Goal: Task Accomplishment & Management: Complete application form

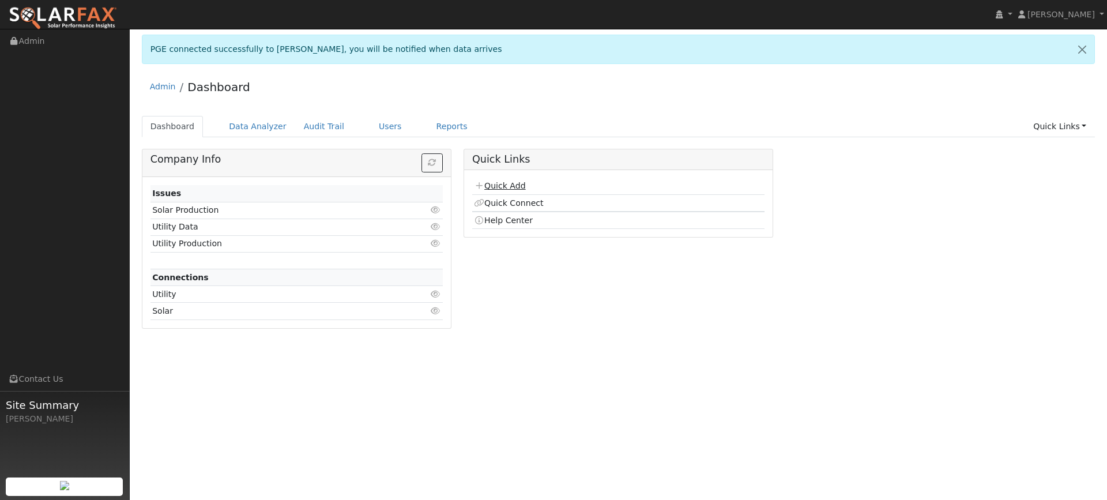
click at [492, 183] on link "Quick Add" at bounding box center [499, 185] width 51 height 9
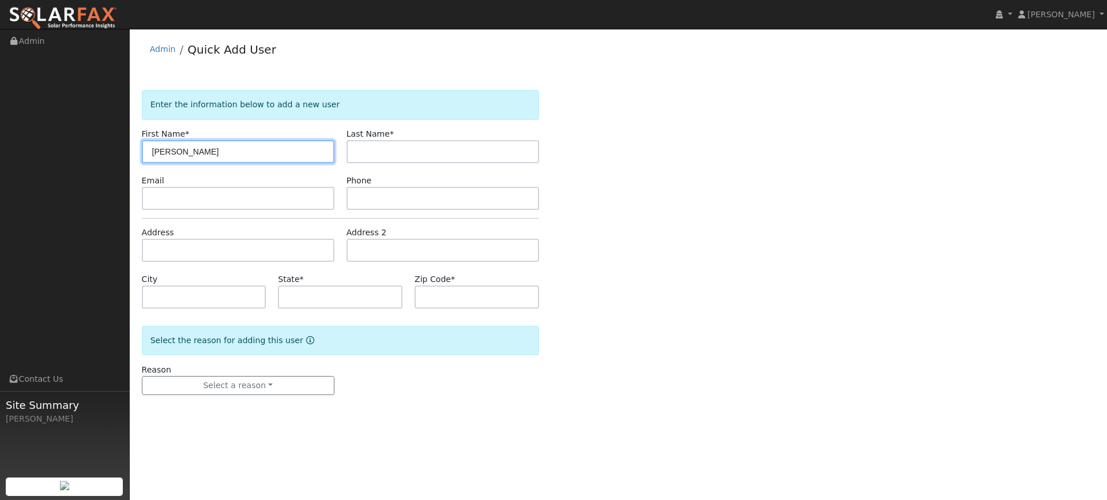
type input "[PERSON_NAME]"
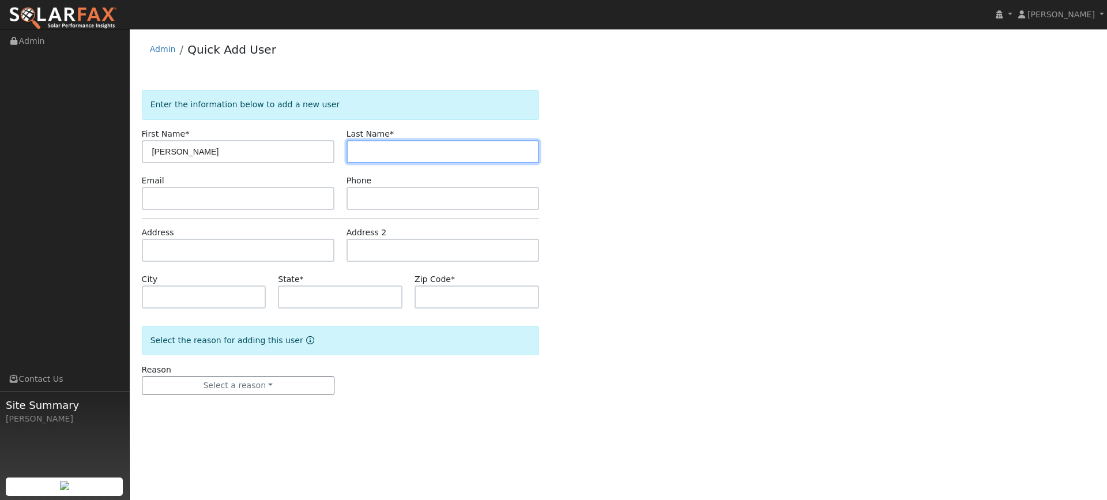
paste input "[PERSON_NAME]"
type input "[PERSON_NAME]"
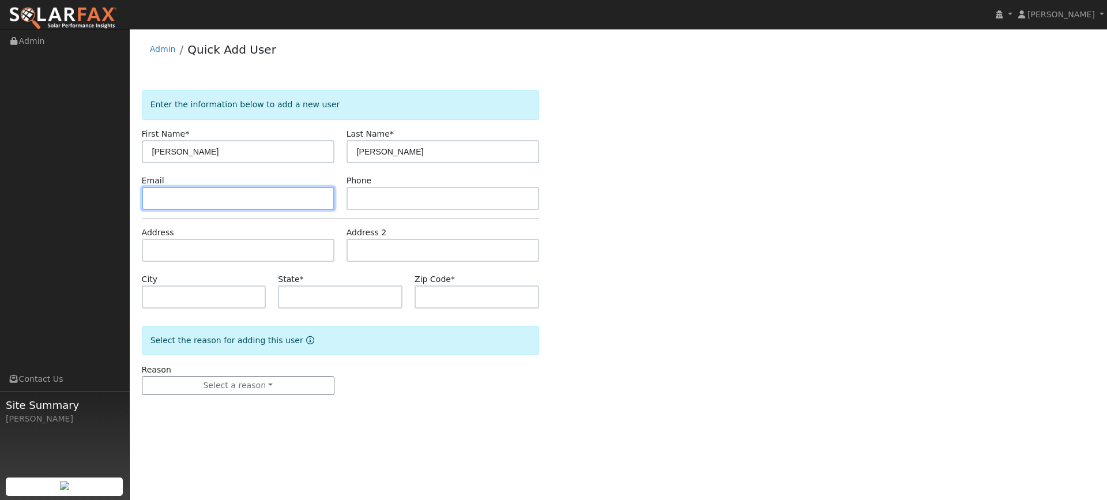
click at [299, 200] on input "text" at bounding box center [238, 198] width 193 height 23
paste input "[EMAIL_ADDRESS][DOMAIN_NAME]"
type input "[EMAIL_ADDRESS][DOMAIN_NAME]"
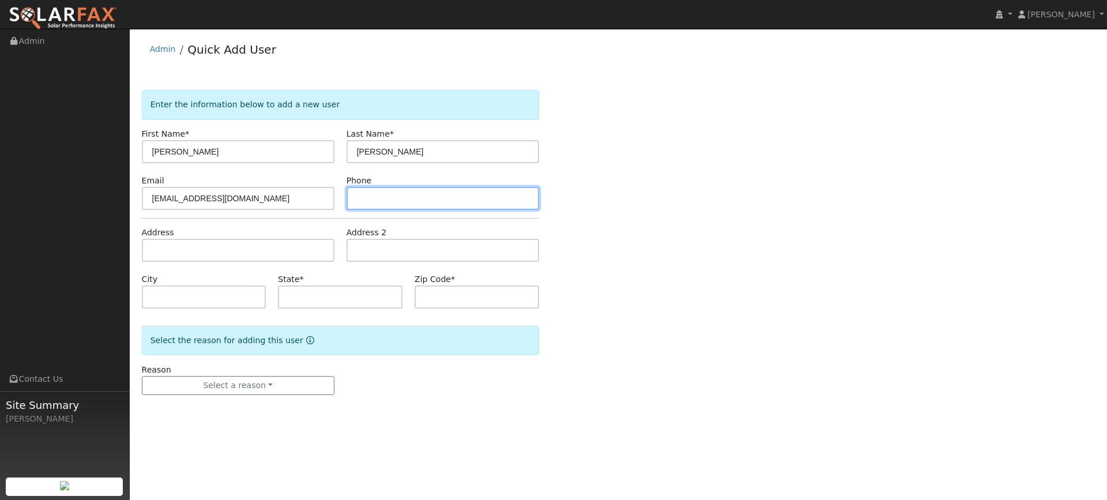
click at [367, 194] on input "text" at bounding box center [443, 198] width 193 height 23
paste input "[PHONE_NUMBER]"
type input "[PHONE_NUMBER]"
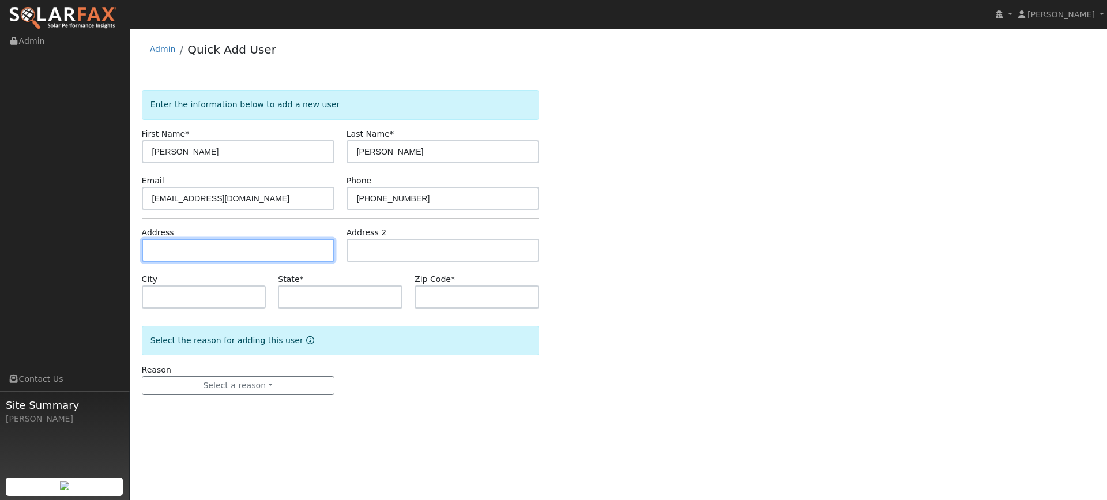
click at [252, 247] on input "text" at bounding box center [238, 250] width 193 height 23
paste input "[STREET_ADDRESS]"
type input "[STREET_ADDRESS]"
type input "Danville"
type input "CA"
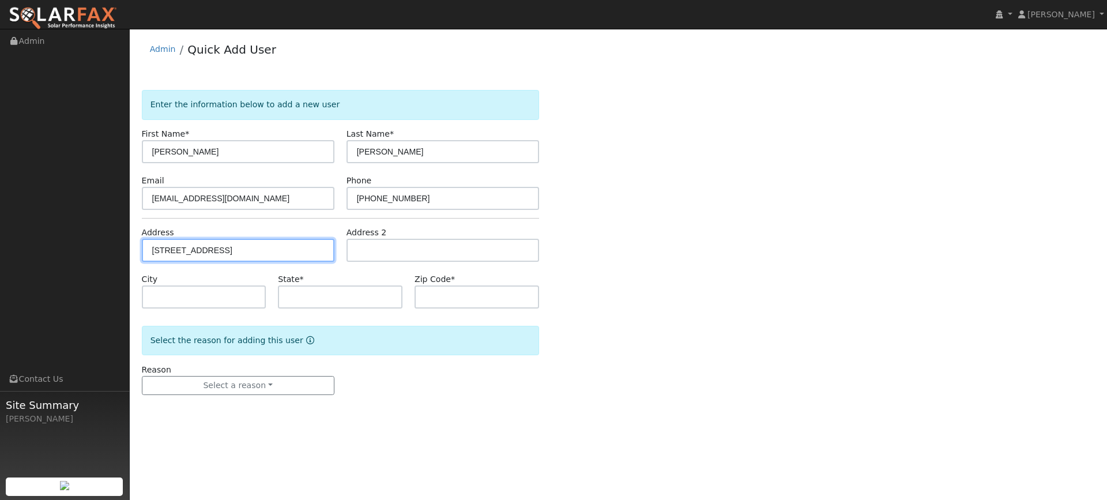
type input "94506"
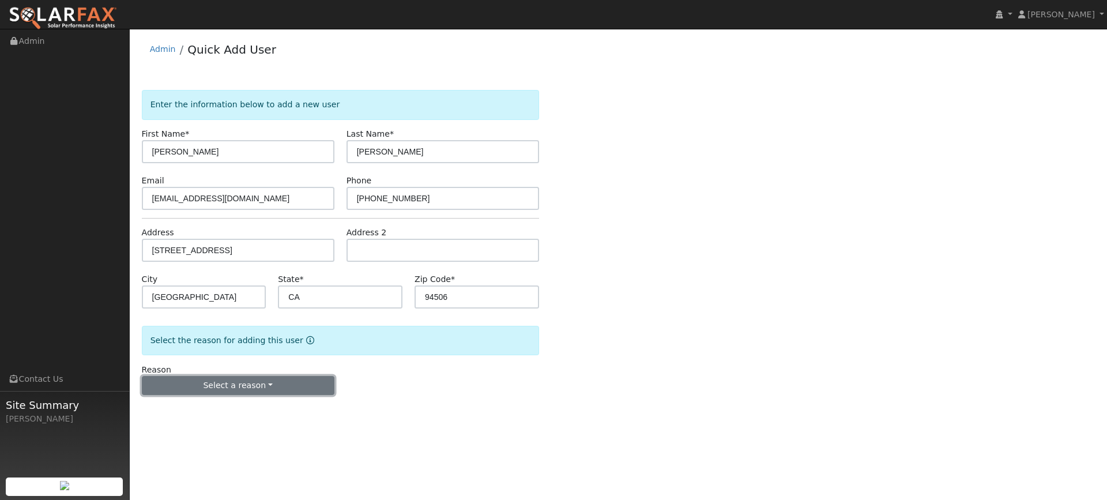
click at [239, 384] on button "Select a reason" at bounding box center [238, 386] width 193 height 20
click at [224, 402] on div "New lead New customer adding solar New customer has solar" at bounding box center [206, 426] width 129 height 58
click at [220, 390] on button "Select a reason" at bounding box center [238, 386] width 193 height 20
click at [205, 410] on link "New lead" at bounding box center [205, 409] width 127 height 16
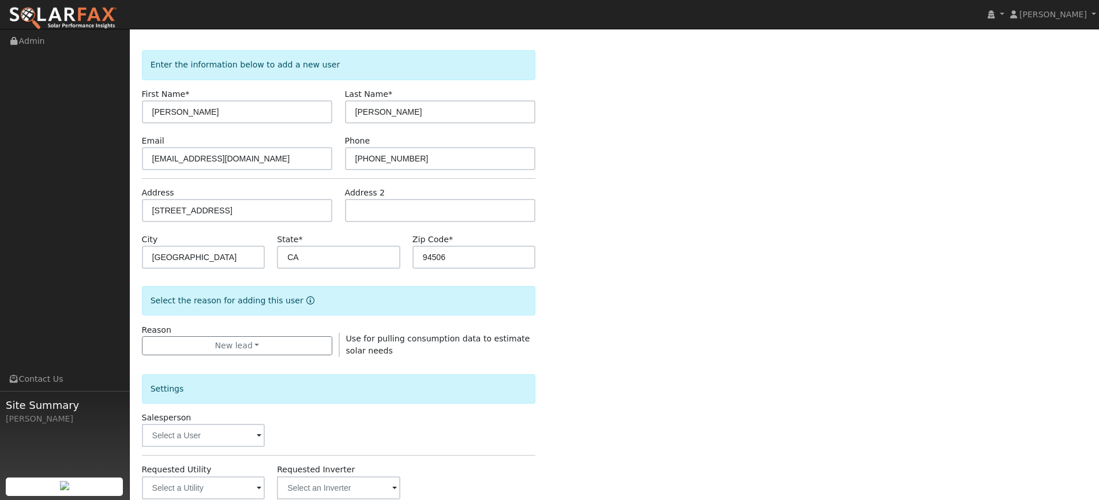
scroll to position [58, 0]
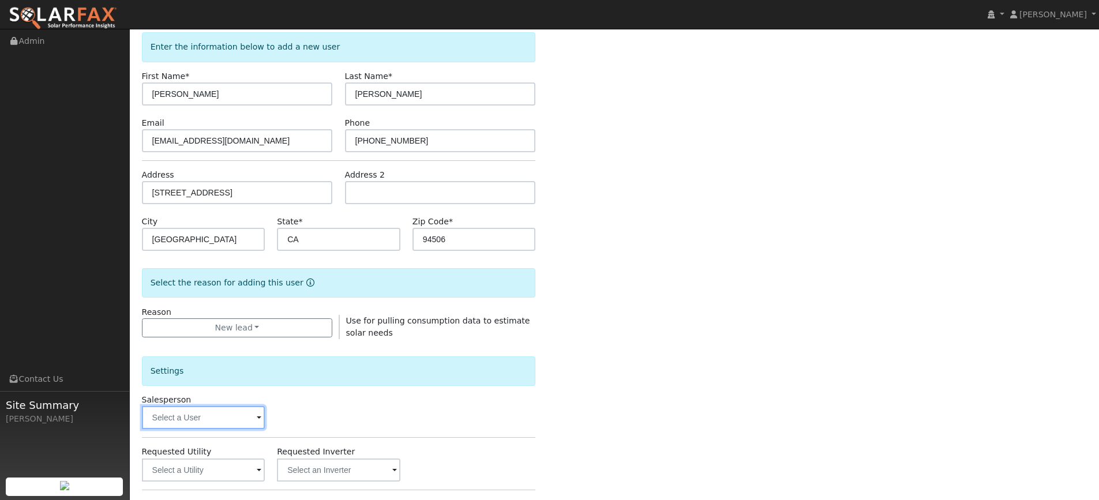
click at [211, 414] on input "text" at bounding box center [203, 417] width 123 height 23
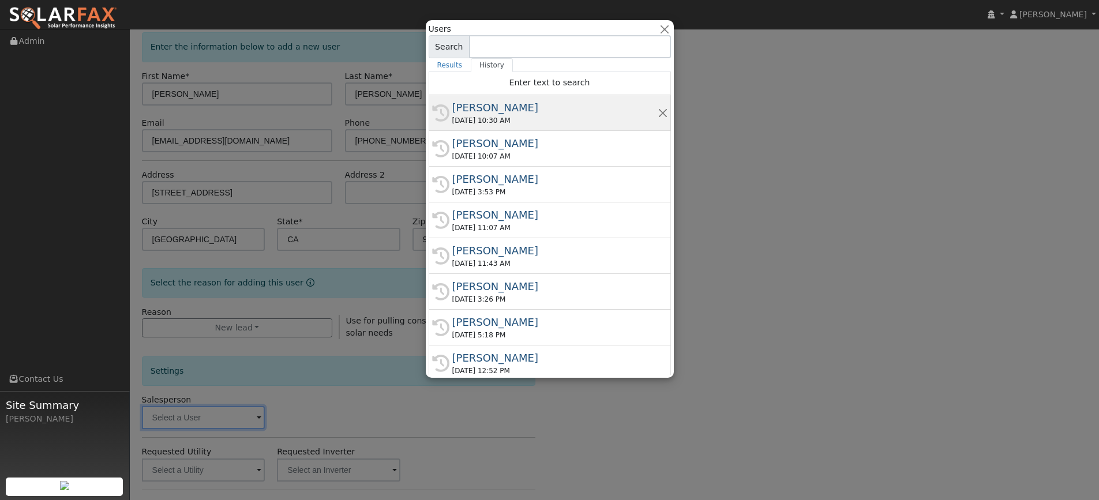
click at [489, 124] on div "09/10/2025 10:30 AM" at bounding box center [554, 120] width 205 height 10
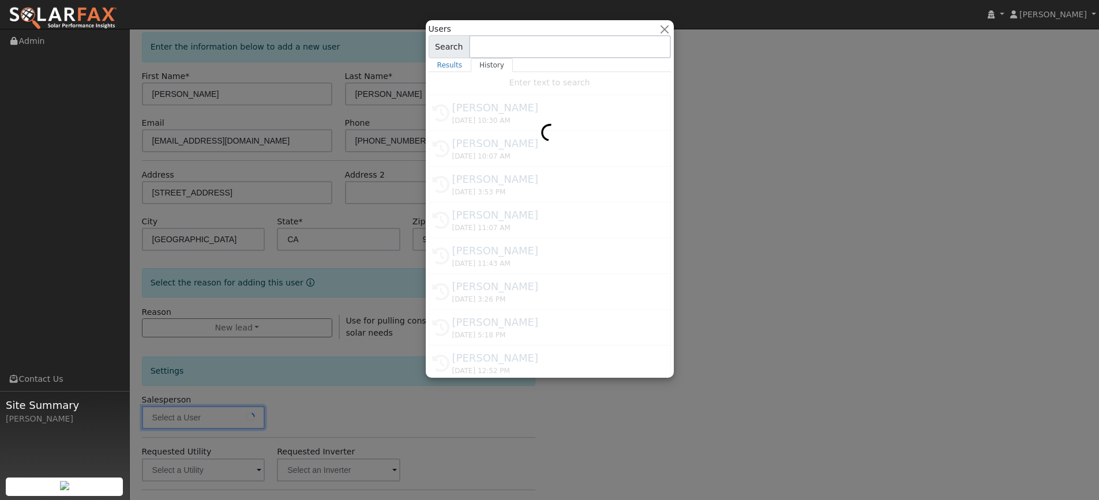
type input "Kelsey Commerford"
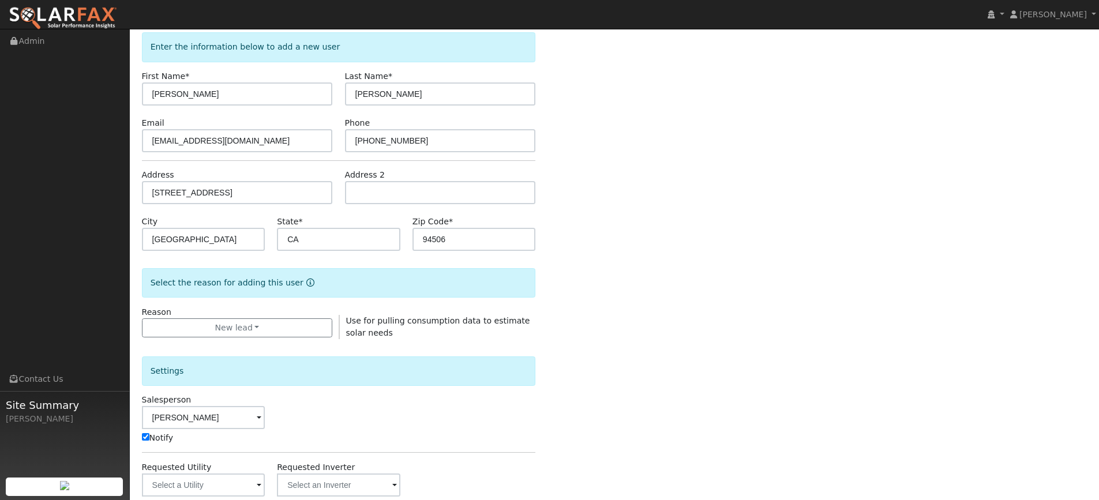
scroll to position [115, 0]
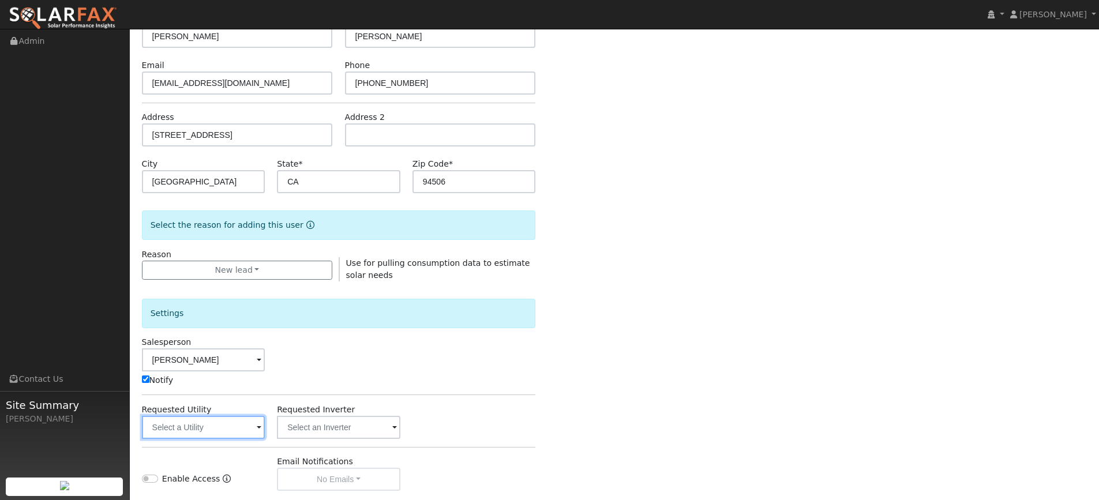
click at [230, 424] on input "text" at bounding box center [203, 427] width 123 height 23
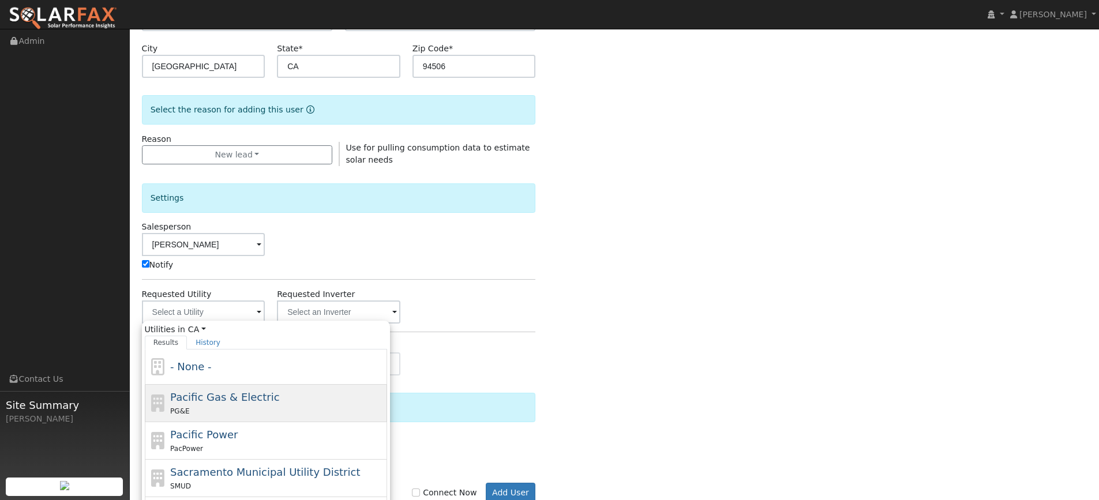
click at [307, 406] on div "PG&E" at bounding box center [277, 411] width 214 height 12
type input "Pacific Gas & Electric"
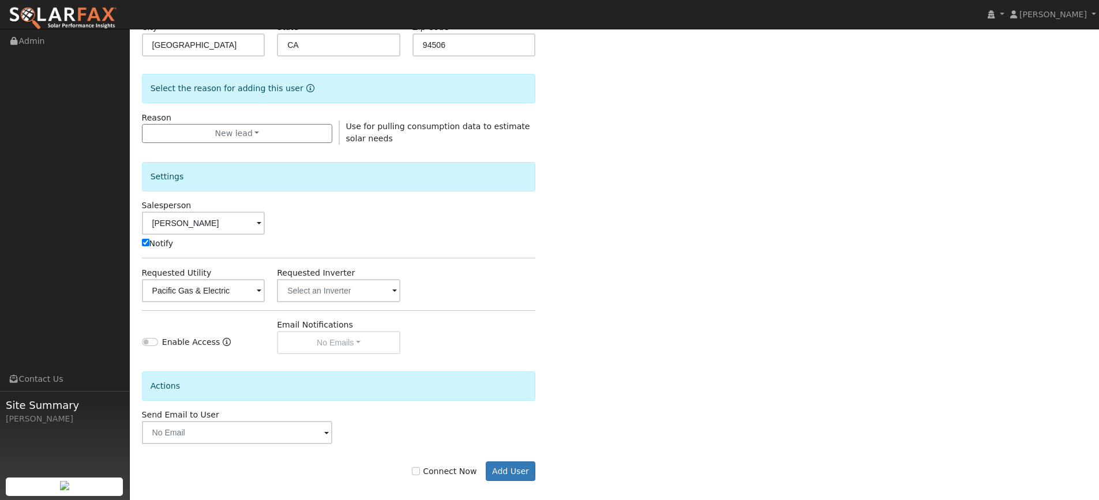
scroll to position [262, 0]
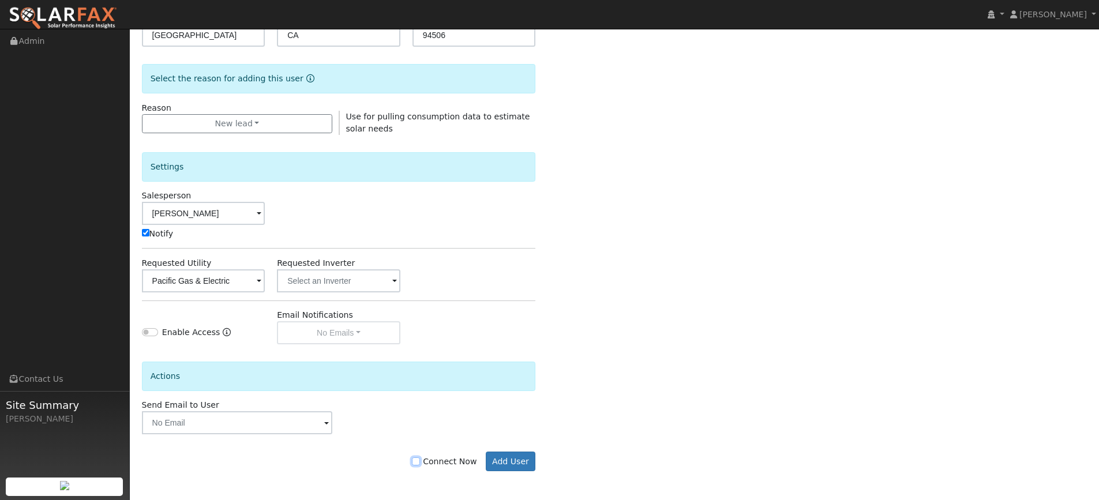
click at [420, 464] on input "Connect Now" at bounding box center [416, 461] width 8 height 8
checkbox input "true"
click at [508, 464] on button "Add User" at bounding box center [511, 462] width 50 height 20
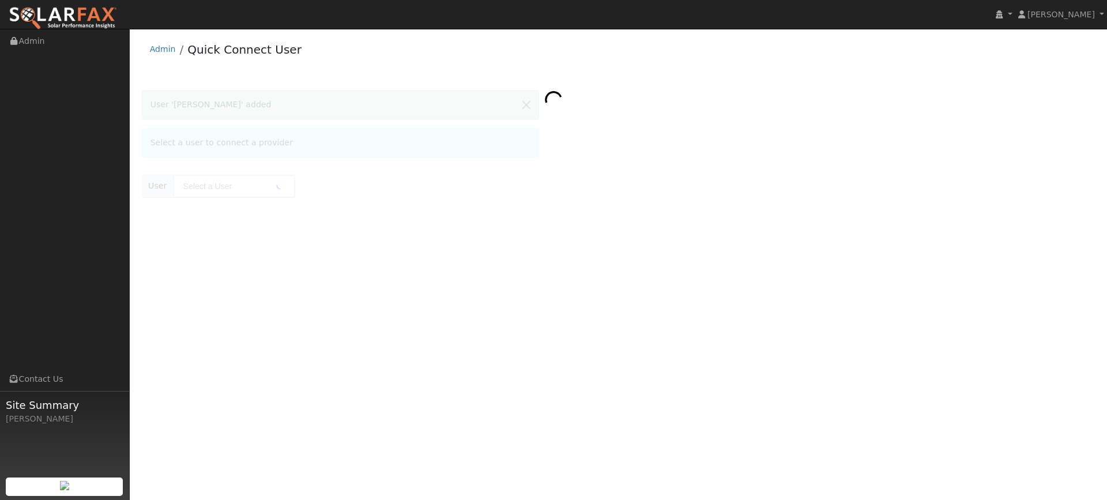
type input "Allen Boghossian"
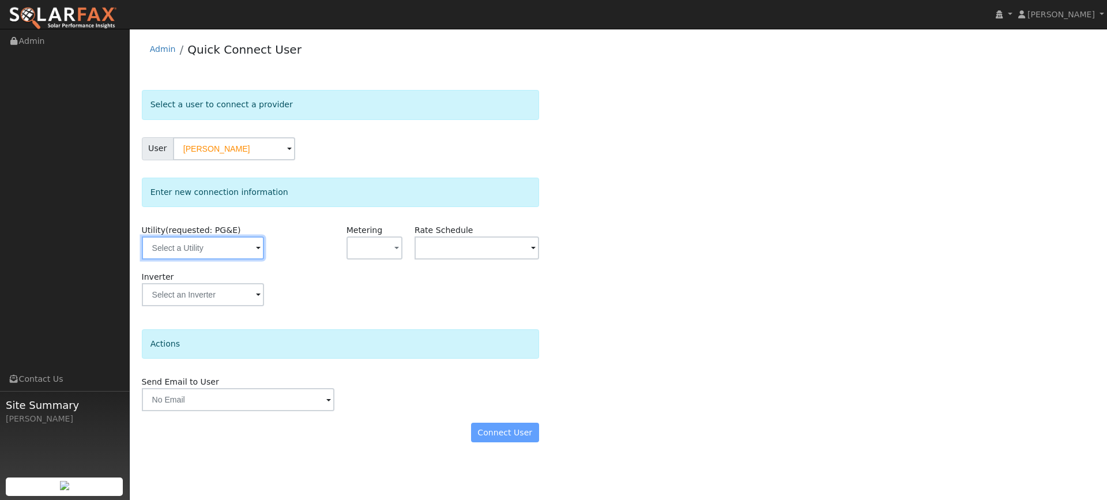
click at [253, 250] on input "text" at bounding box center [203, 247] width 122 height 23
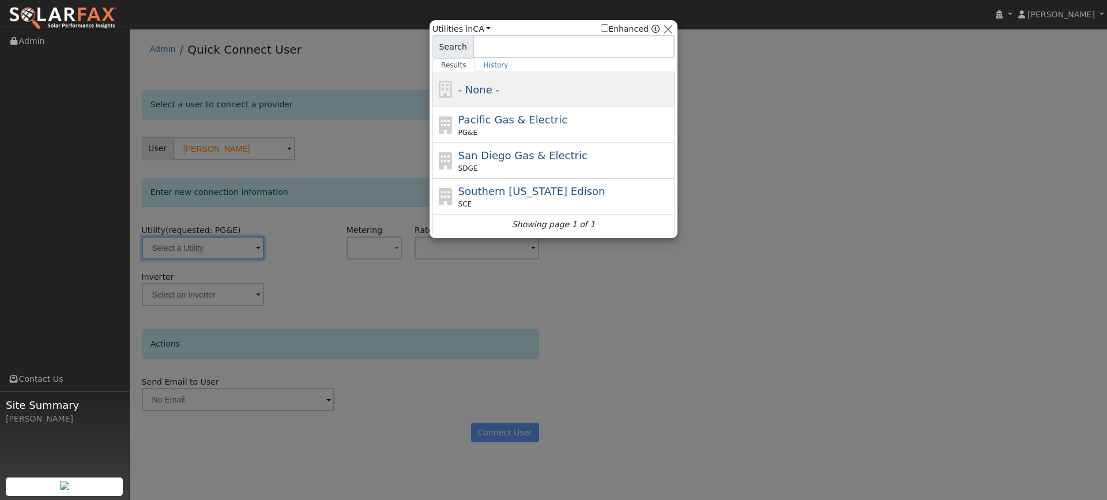
click at [501, 97] on div "- None -" at bounding box center [566, 90] width 214 height 16
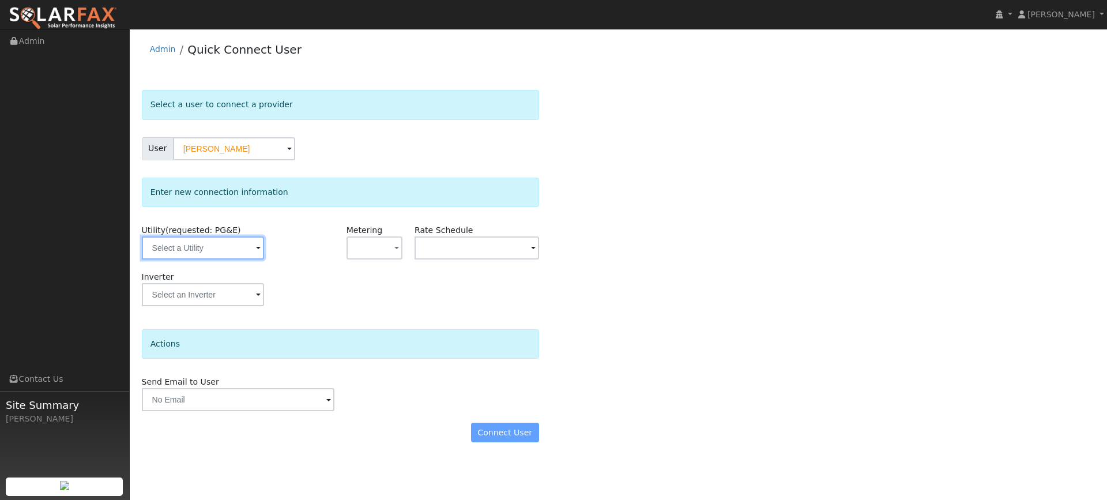
click at [235, 241] on input "text" at bounding box center [203, 247] width 122 height 23
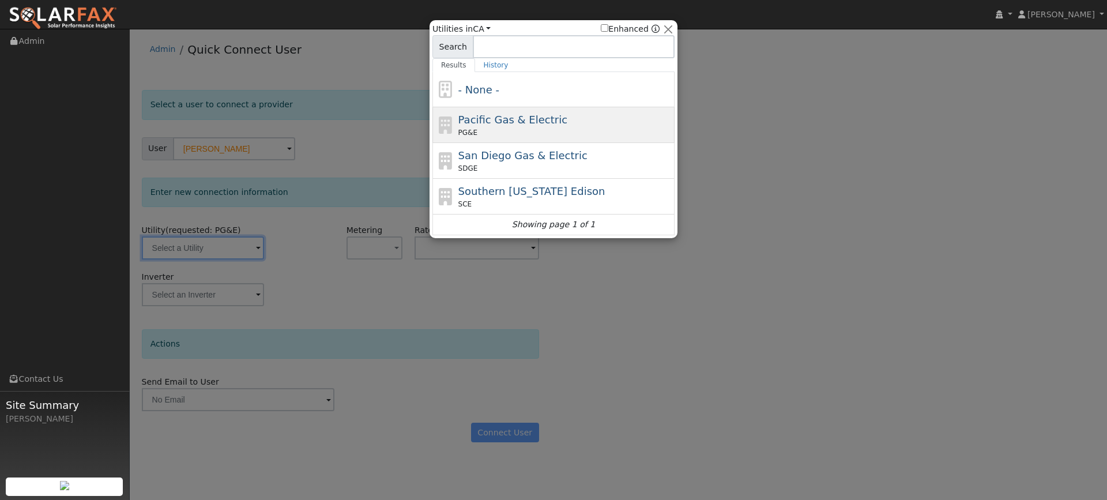
click at [483, 125] on span "Pacific Gas & Electric" at bounding box center [513, 120] width 109 height 12
type input "PG&E"
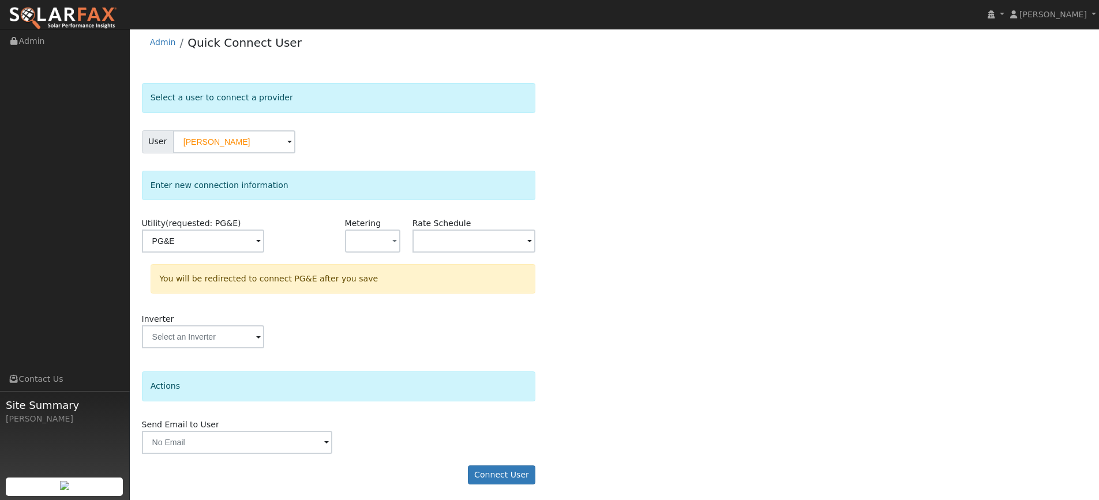
scroll to position [9, 0]
click at [491, 469] on button "Connect User" at bounding box center [502, 474] width 68 height 20
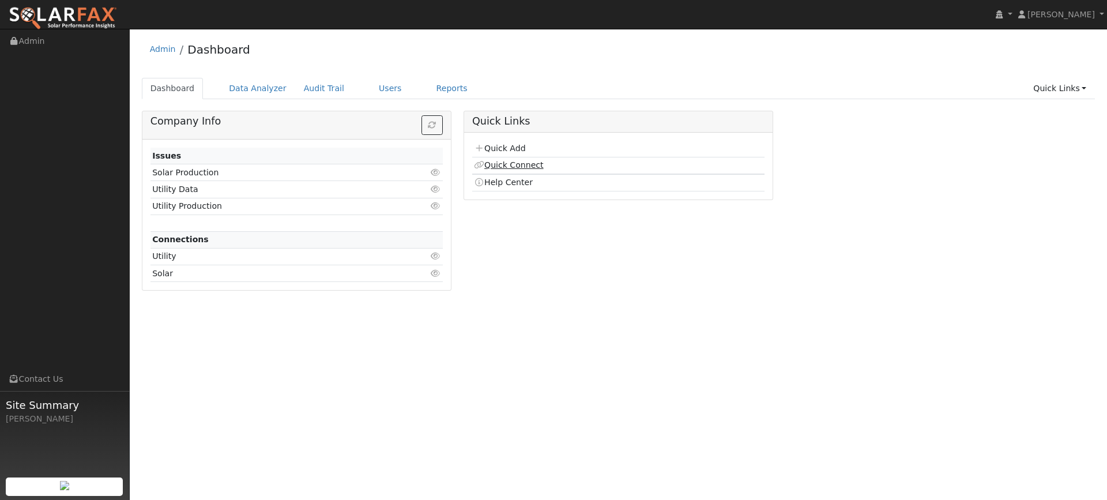
click at [516, 164] on link "Quick Connect" at bounding box center [508, 164] width 69 height 9
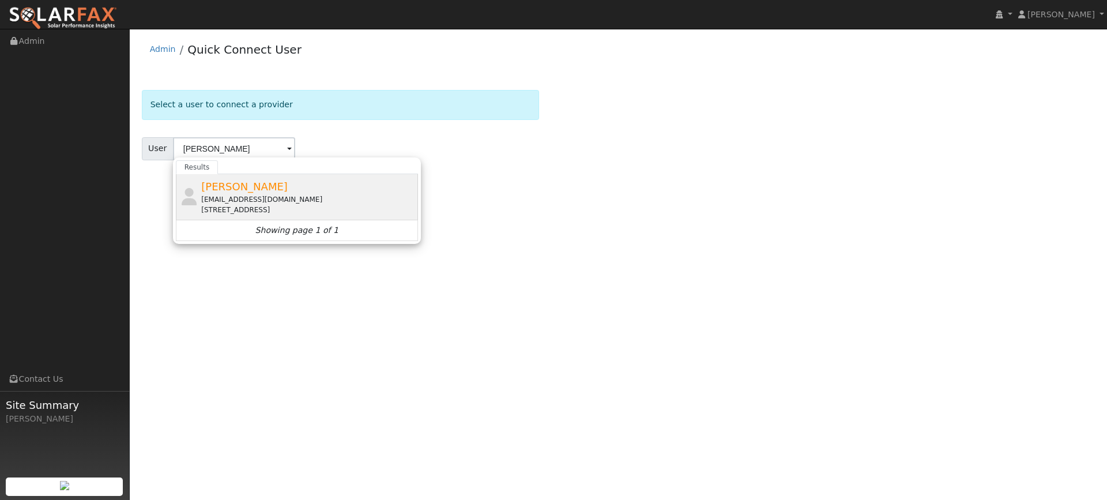
click at [261, 198] on div "[EMAIL_ADDRESS][DOMAIN_NAME]" at bounding box center [308, 199] width 214 height 10
type input "[PERSON_NAME]"
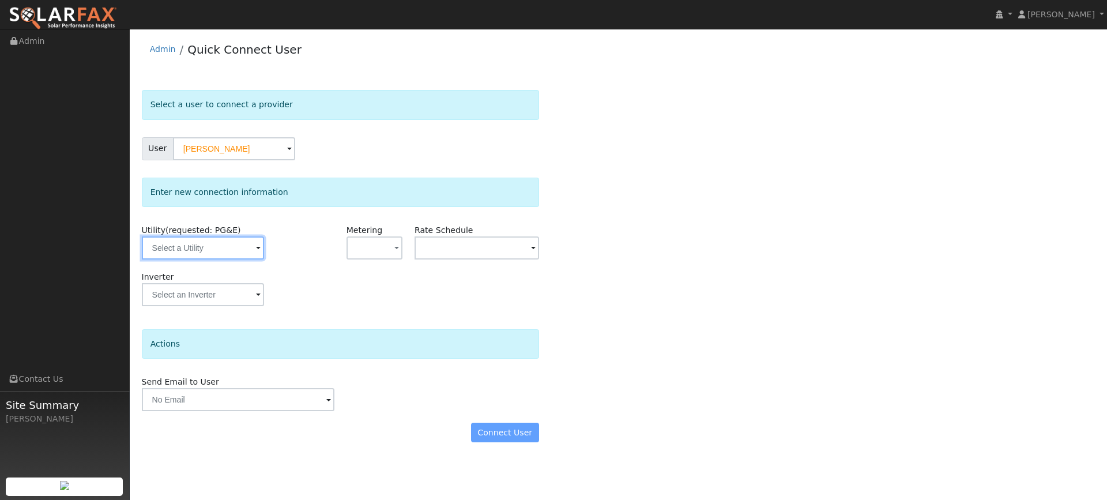
click at [239, 245] on input "text" at bounding box center [203, 247] width 122 height 23
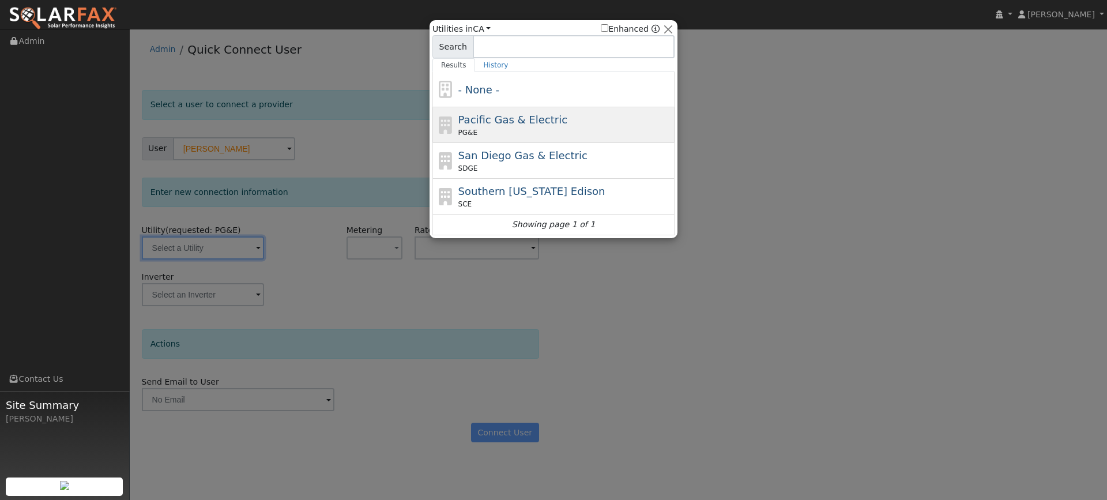
click at [456, 131] on div "Pacific Gas & Electric PG&E" at bounding box center [554, 125] width 242 height 36
type input "PG&E"
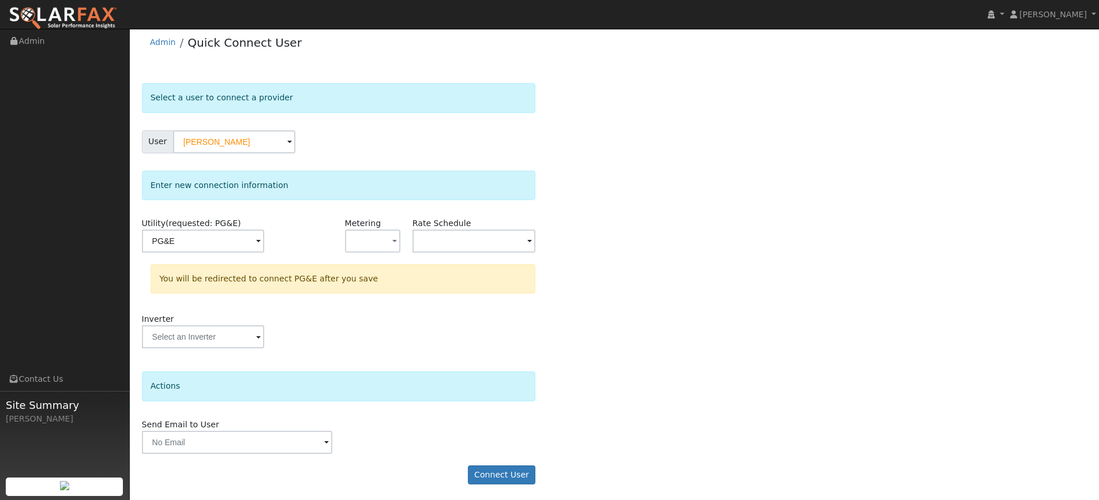
scroll to position [9, 0]
click at [505, 471] on button "Connect User" at bounding box center [502, 474] width 68 height 20
